Goal: Information Seeking & Learning: Learn about a topic

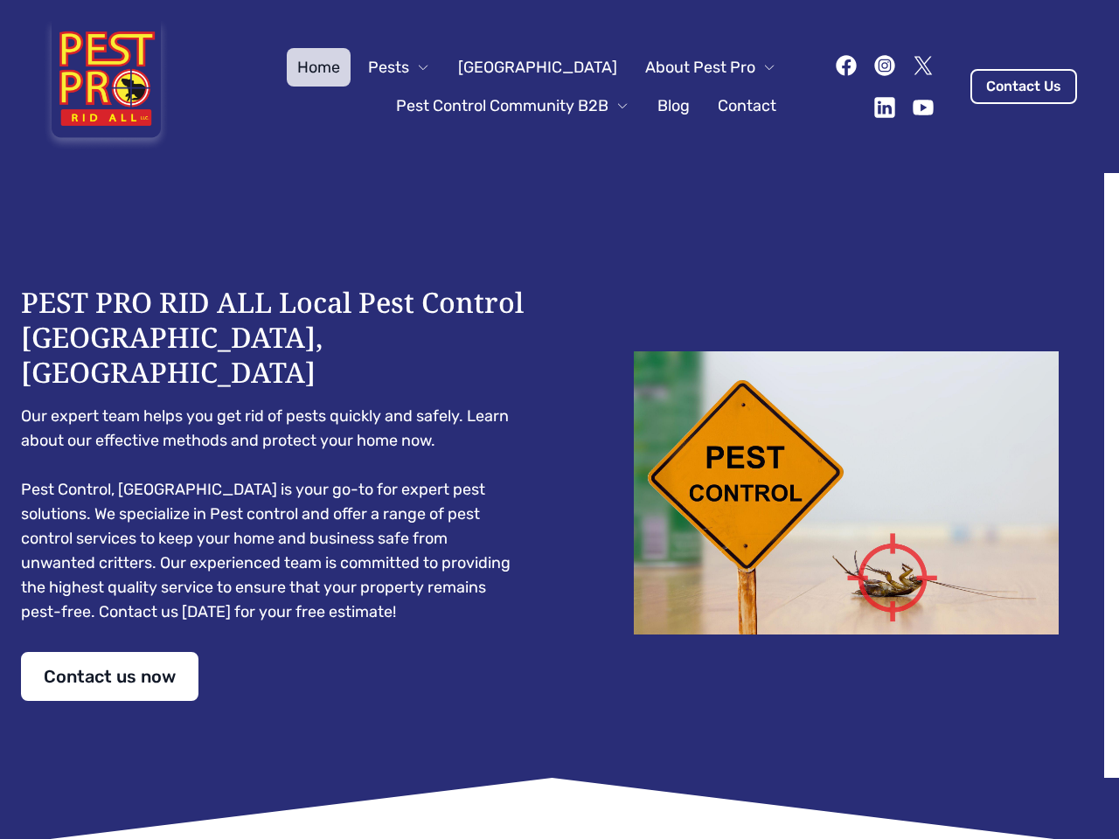
click at [559, 420] on div "PEST PRO RID ALL Local Pest Control [GEOGRAPHIC_DATA], [GEOGRAPHIC_DATA] Our ex…" at bounding box center [559, 493] width 1077 height 416
click at [409, 67] on span "Pests" at bounding box center [388, 67] width 41 height 24
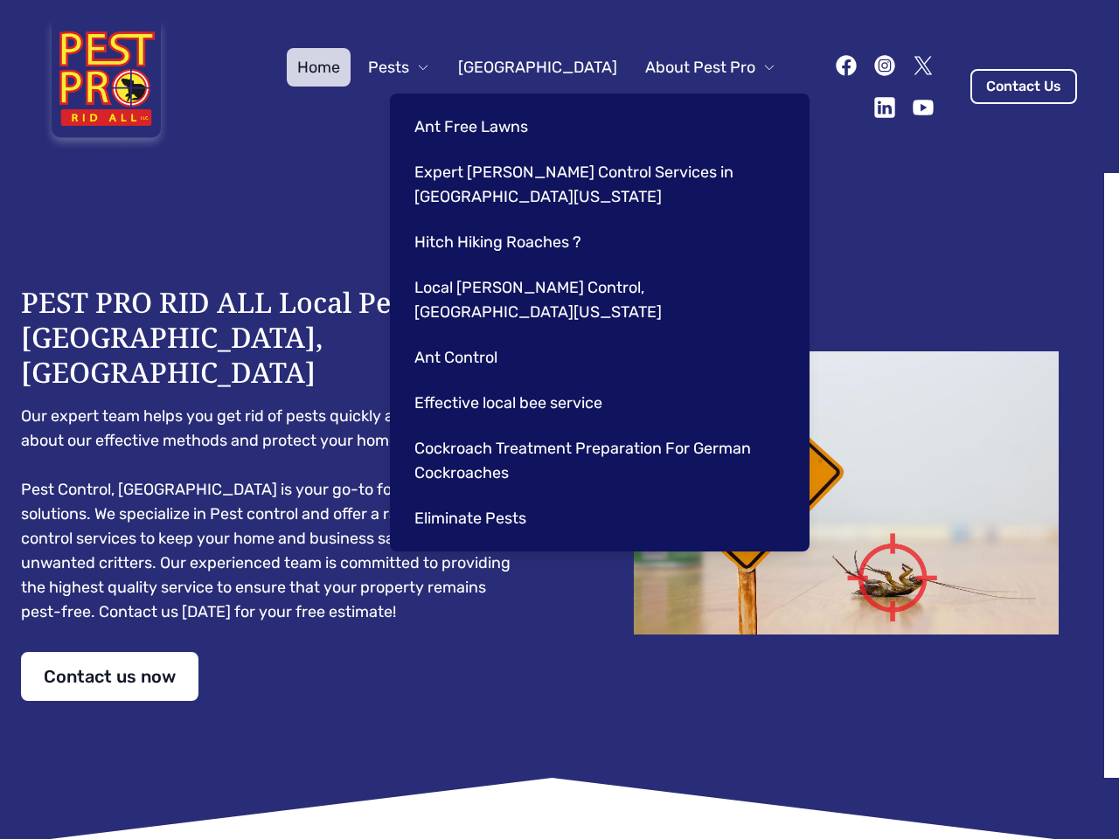
click at [692, 67] on span "About Pest Pro" at bounding box center [700, 67] width 110 height 24
click at [495, 106] on div "Ant Free Lawns Expert [PERSON_NAME] Control Services in [GEOGRAPHIC_DATA] [US_S…" at bounding box center [600, 323] width 420 height 458
